Goal: Information Seeking & Learning: Learn about a topic

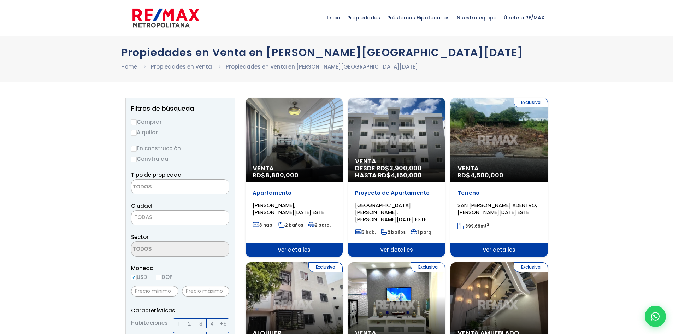
select select
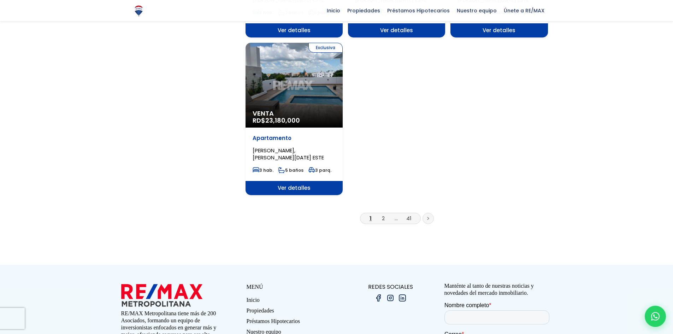
scroll to position [918, 0]
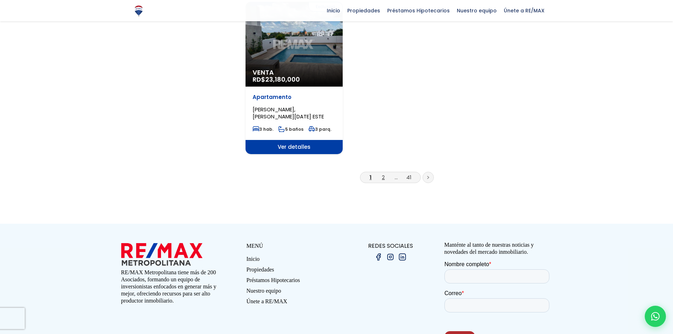
click at [383, 173] on link "2" at bounding box center [383, 176] width 3 height 7
click at [384, 173] on link "2" at bounding box center [383, 176] width 3 height 7
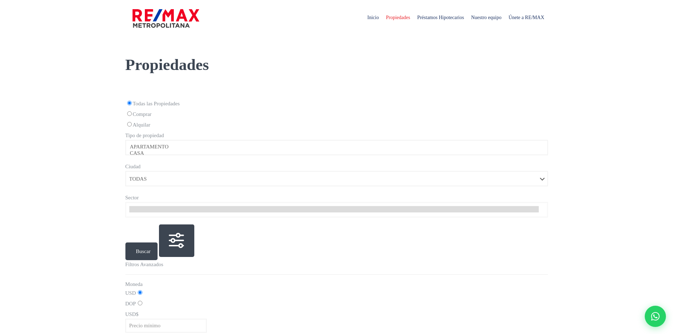
select select
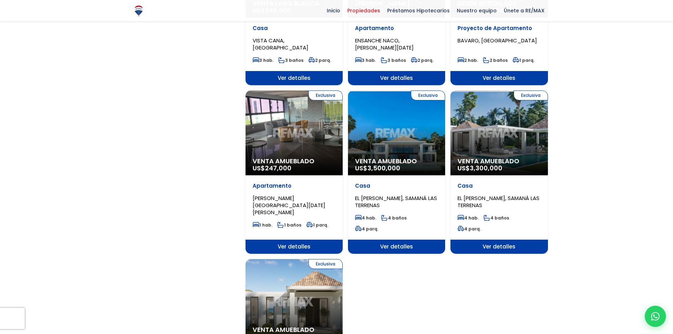
scroll to position [671, 0]
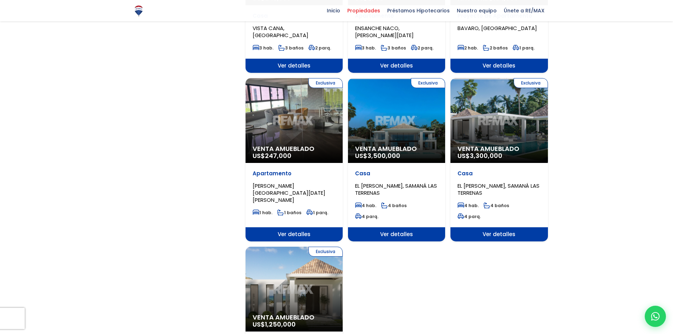
click at [287, 129] on div "Exclusiva Venta Amueblado US$ 247,000" at bounding box center [293, 120] width 97 height 85
click at [306, 129] on div "Exclusiva Venta Amueblado US$ 247,000" at bounding box center [293, 120] width 97 height 85
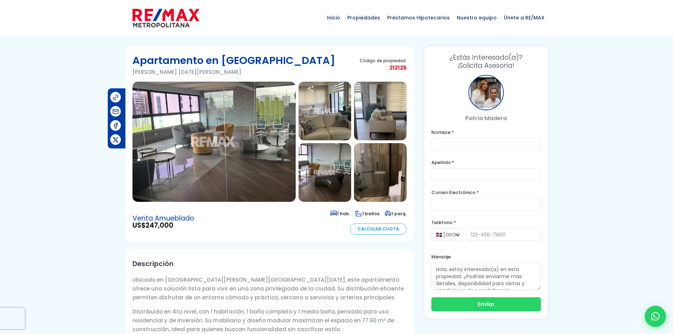
click at [321, 125] on img at bounding box center [324, 111] width 53 height 59
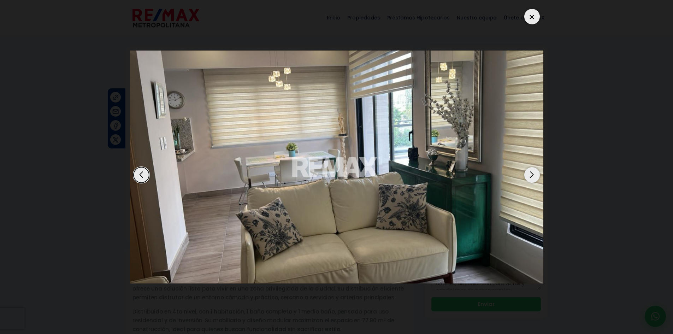
click at [530, 176] on div "Next slide" at bounding box center [532, 175] width 16 height 16
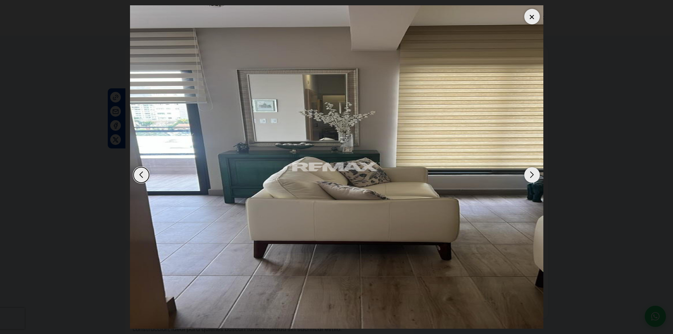
click at [530, 176] on div "Next slide" at bounding box center [532, 175] width 16 height 16
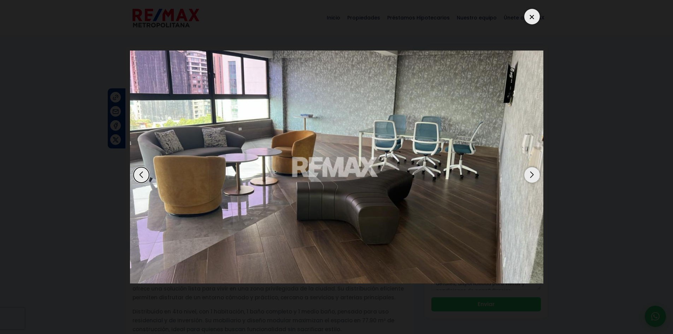
click at [530, 176] on div "Next slide" at bounding box center [532, 175] width 16 height 16
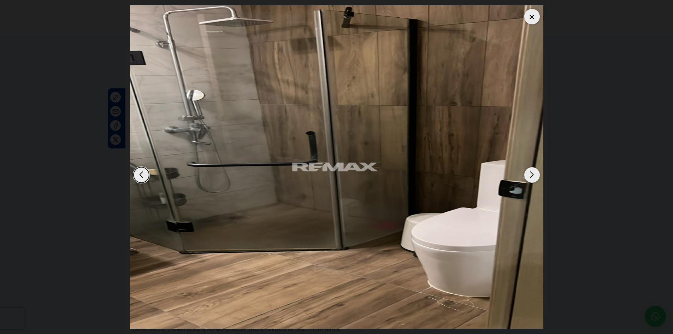
click at [531, 176] on div "Next slide" at bounding box center [532, 175] width 16 height 16
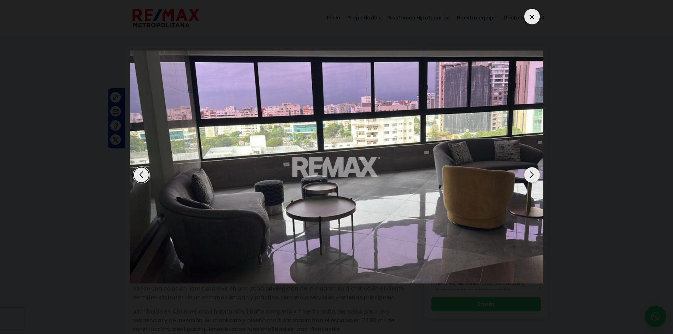
click at [527, 177] on div "Next slide" at bounding box center [532, 175] width 16 height 16
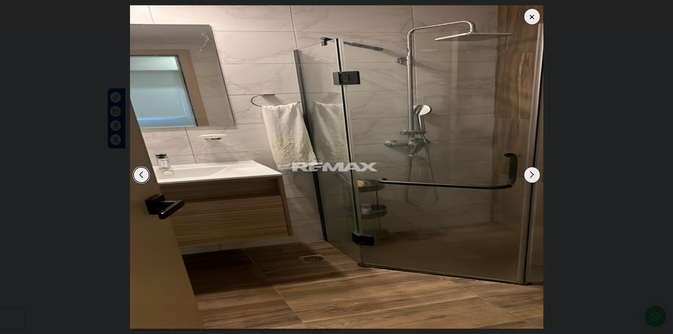
click at [527, 177] on div "Next slide" at bounding box center [532, 175] width 16 height 16
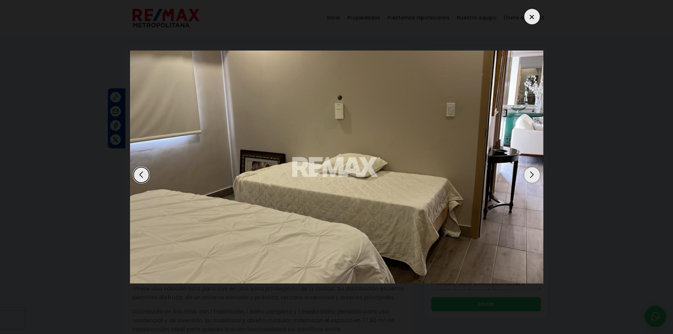
click at [533, 177] on div "Next slide" at bounding box center [532, 175] width 16 height 16
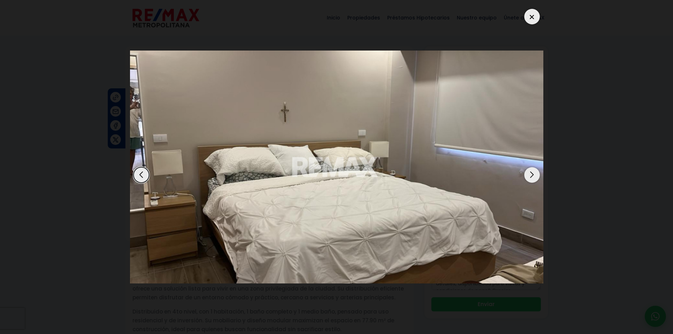
click at [533, 177] on div "Next slide" at bounding box center [532, 175] width 16 height 16
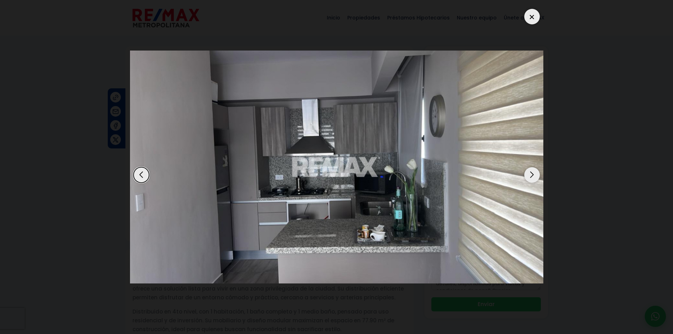
click at [533, 177] on div "Next slide" at bounding box center [532, 175] width 16 height 16
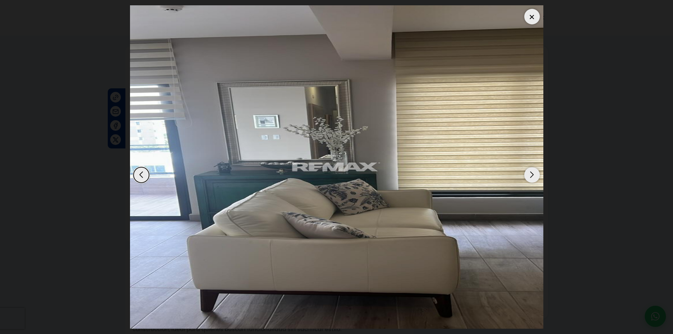
click at [533, 177] on div "Next slide" at bounding box center [532, 175] width 16 height 16
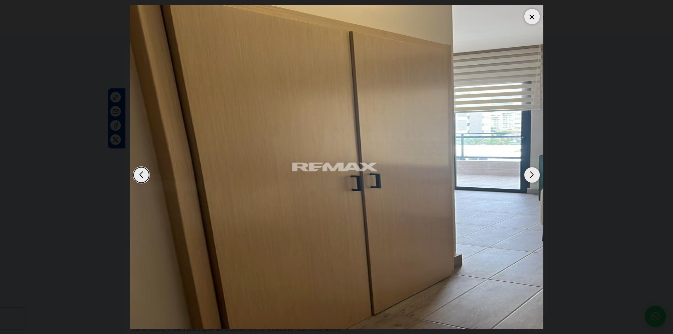
click at [533, 177] on div "Next slide" at bounding box center [532, 175] width 16 height 16
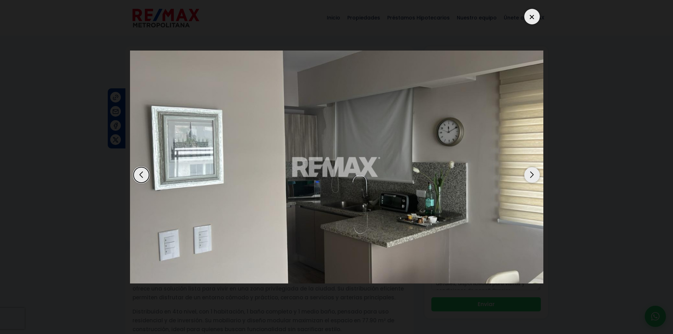
click at [533, 177] on div "Next slide" at bounding box center [532, 175] width 16 height 16
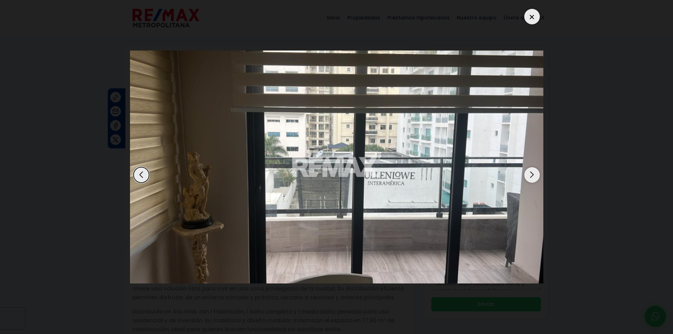
click at [533, 177] on div "Next slide" at bounding box center [532, 175] width 16 height 16
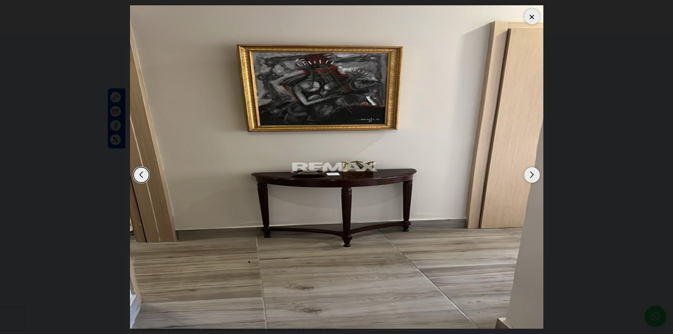
click at [533, 177] on div "Next slide" at bounding box center [532, 175] width 16 height 16
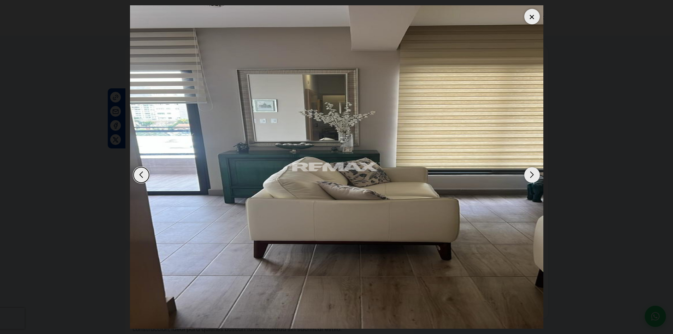
click at [533, 177] on div "Next slide" at bounding box center [532, 175] width 16 height 16
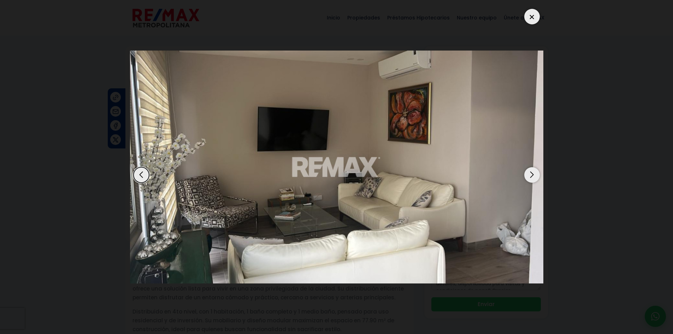
click at [528, 14] on div at bounding box center [532, 17] width 16 height 16
